Goal: Task Accomplishment & Management: Manage account settings

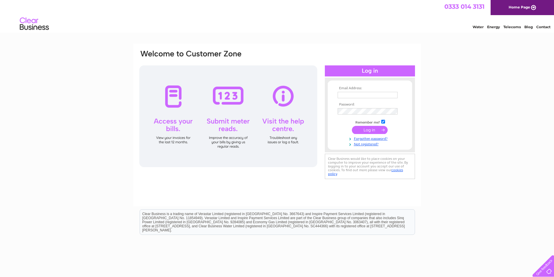
click at [351, 95] on input "text" at bounding box center [368, 95] width 60 height 6
type input "elgin@clunys.co.uk"
click at [352, 127] on input "submit" at bounding box center [370, 131] width 36 height 8
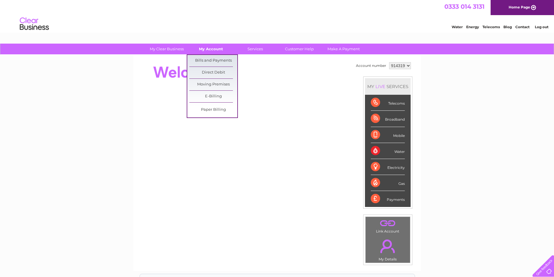
click at [212, 49] on link "My Account" at bounding box center [211, 49] width 48 height 11
click at [213, 59] on link "Bills and Payments" at bounding box center [213, 61] width 48 height 12
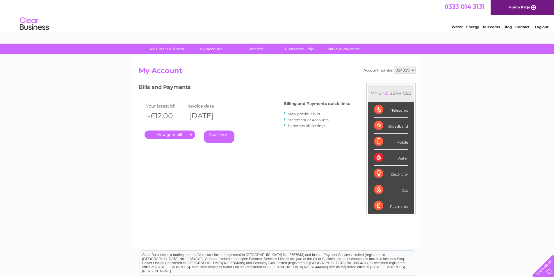
drag, startPoint x: 410, startPoint y: 69, endPoint x: 410, endPoint y: 73, distance: 4.4
click at [410, 69] on select "914319 951042" at bounding box center [405, 70] width 22 height 7
select select "951042"
click at [394, 67] on select "914319 951042" at bounding box center [405, 70] width 22 height 7
click at [180, 132] on link "." at bounding box center [170, 135] width 51 height 8
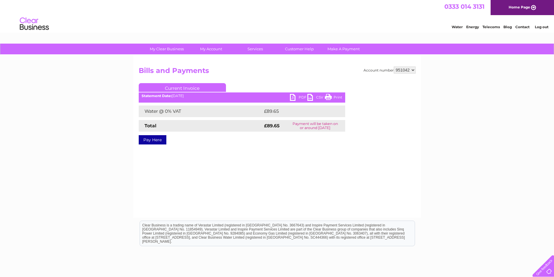
click at [295, 96] on link "PDF" at bounding box center [298, 98] width 17 height 8
